Goal: Find specific page/section: Find specific page/section

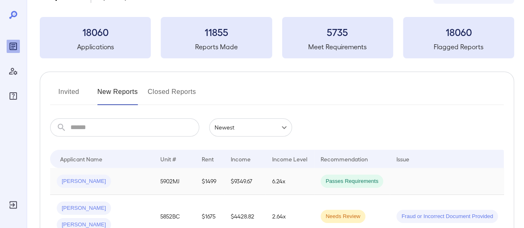
scroll to position [41, 0]
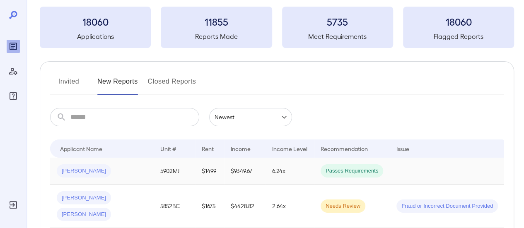
click at [358, 174] on span "Passes Requirements" at bounding box center [352, 171] width 63 height 8
